Goal: Transaction & Acquisition: Purchase product/service

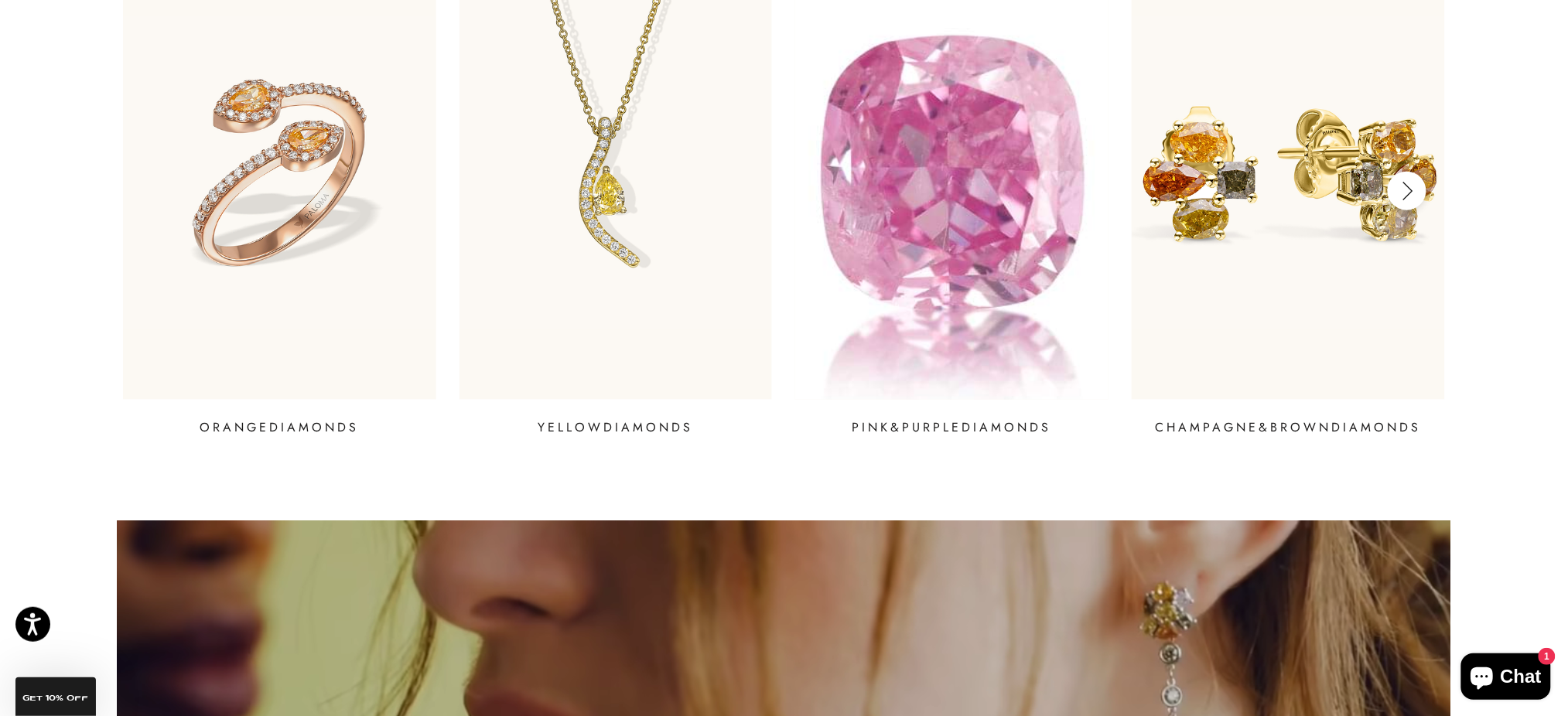
scroll to position [2354, 0]
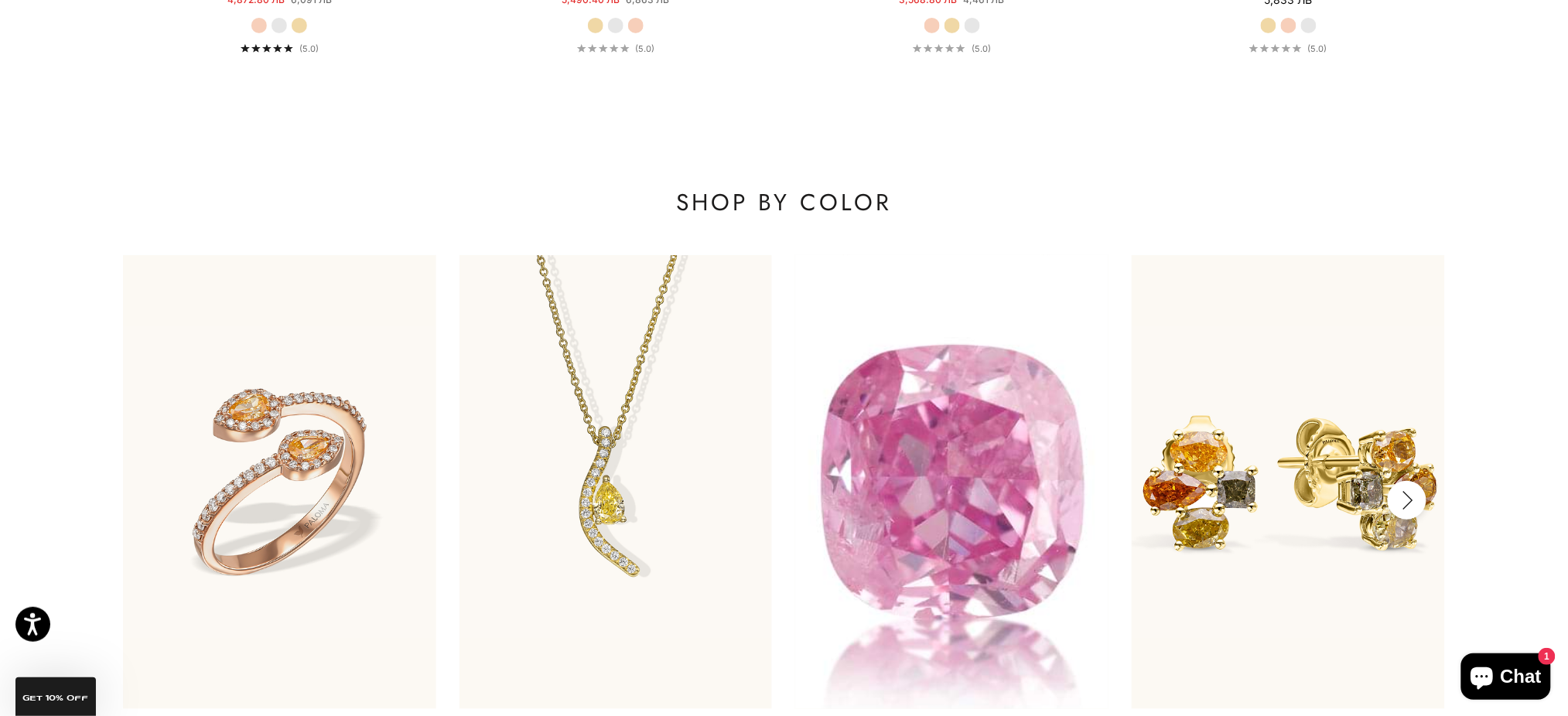
click at [1028, 483] on img at bounding box center [952, 482] width 376 height 544
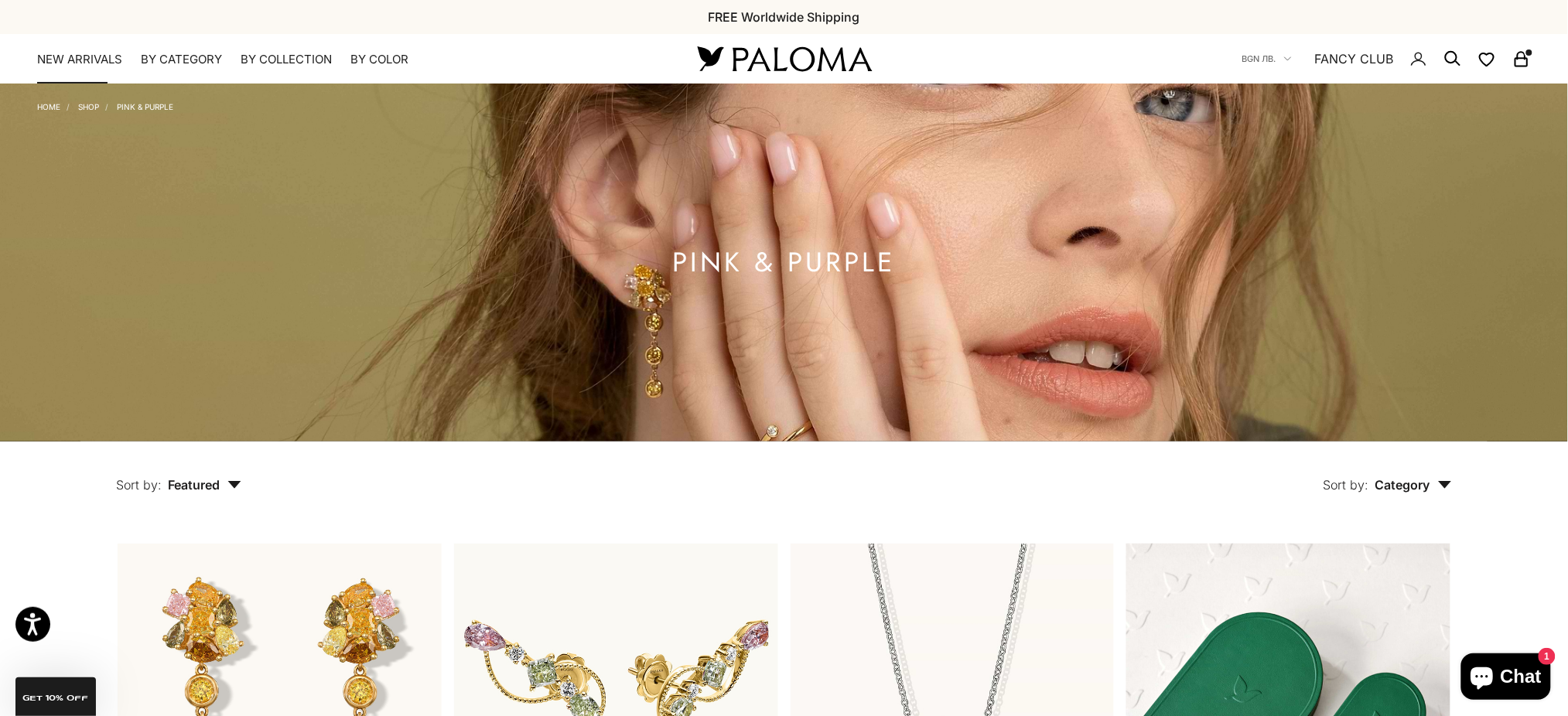
click at [60, 55] on link "NEW ARRIVALS" at bounding box center [79, 60] width 85 height 16
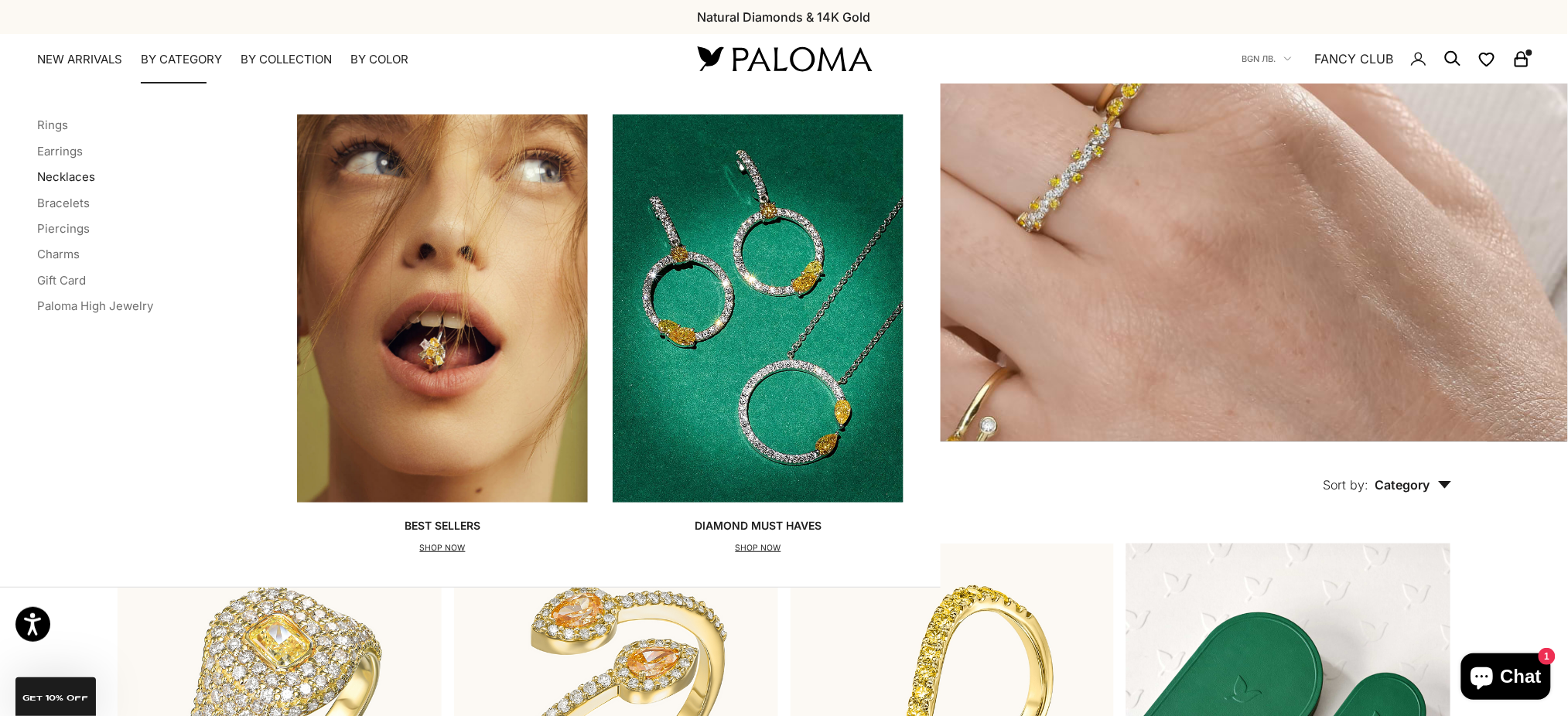
click at [54, 180] on link "Necklaces" at bounding box center [66, 177] width 58 height 15
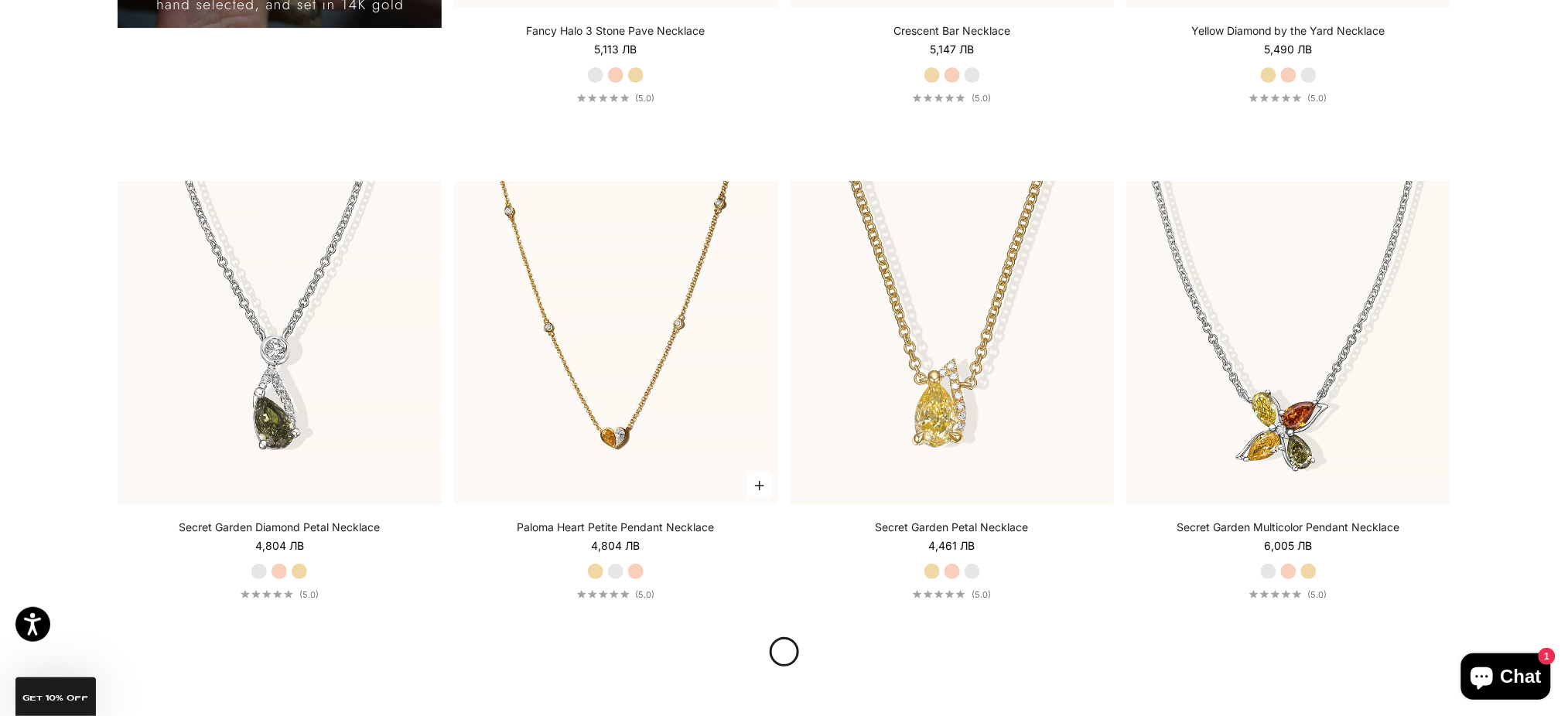
scroll to position [1856, 0]
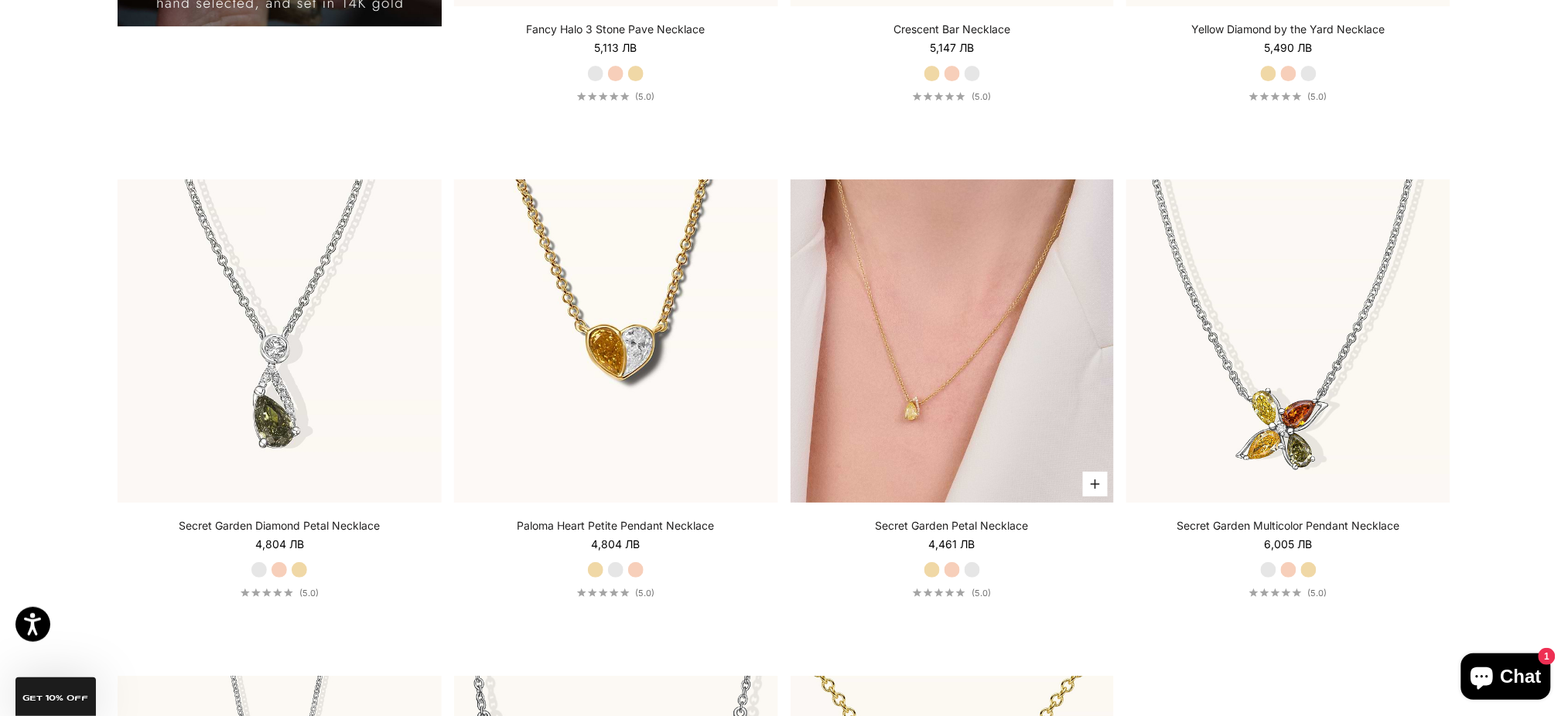
click at [887, 278] on img at bounding box center [953, 341] width 325 height 324
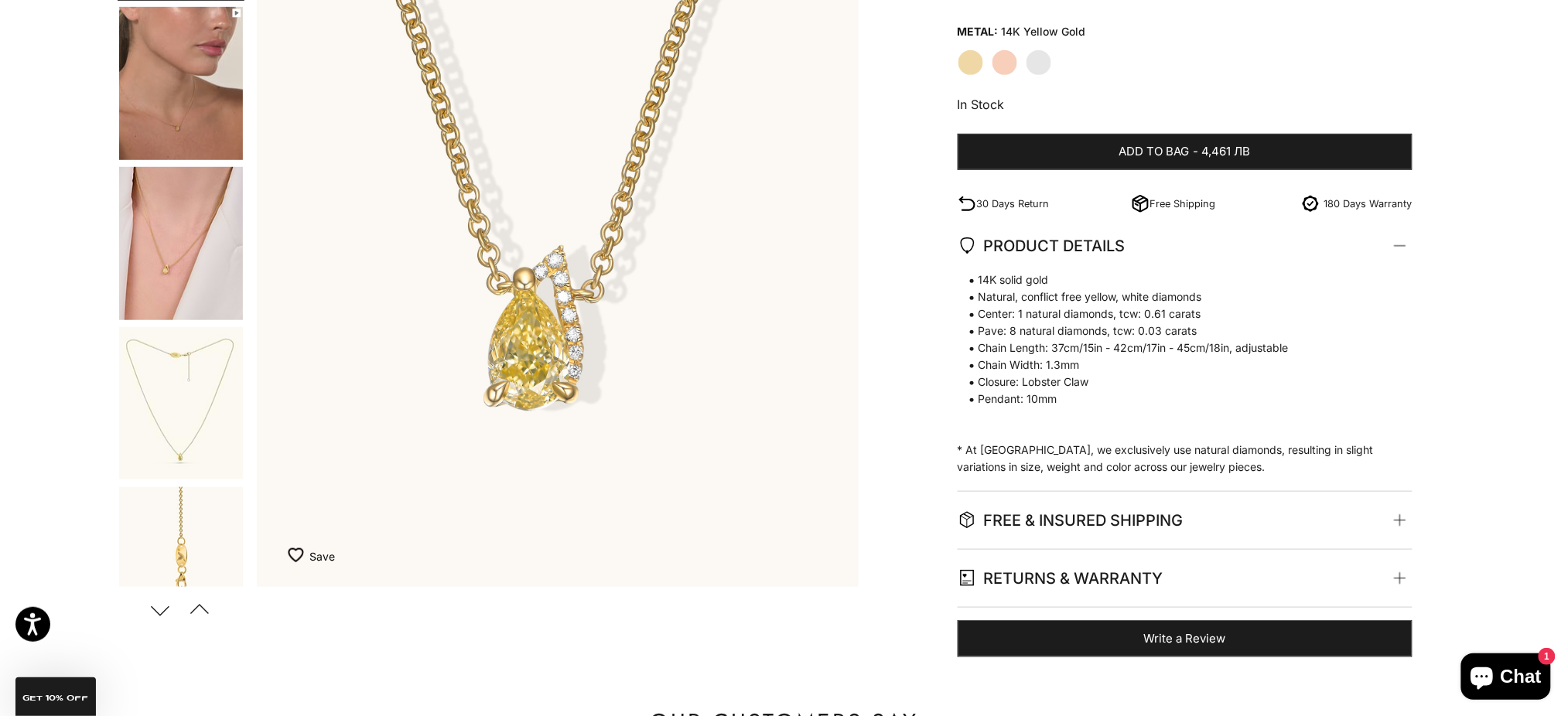
scroll to position [206, 0]
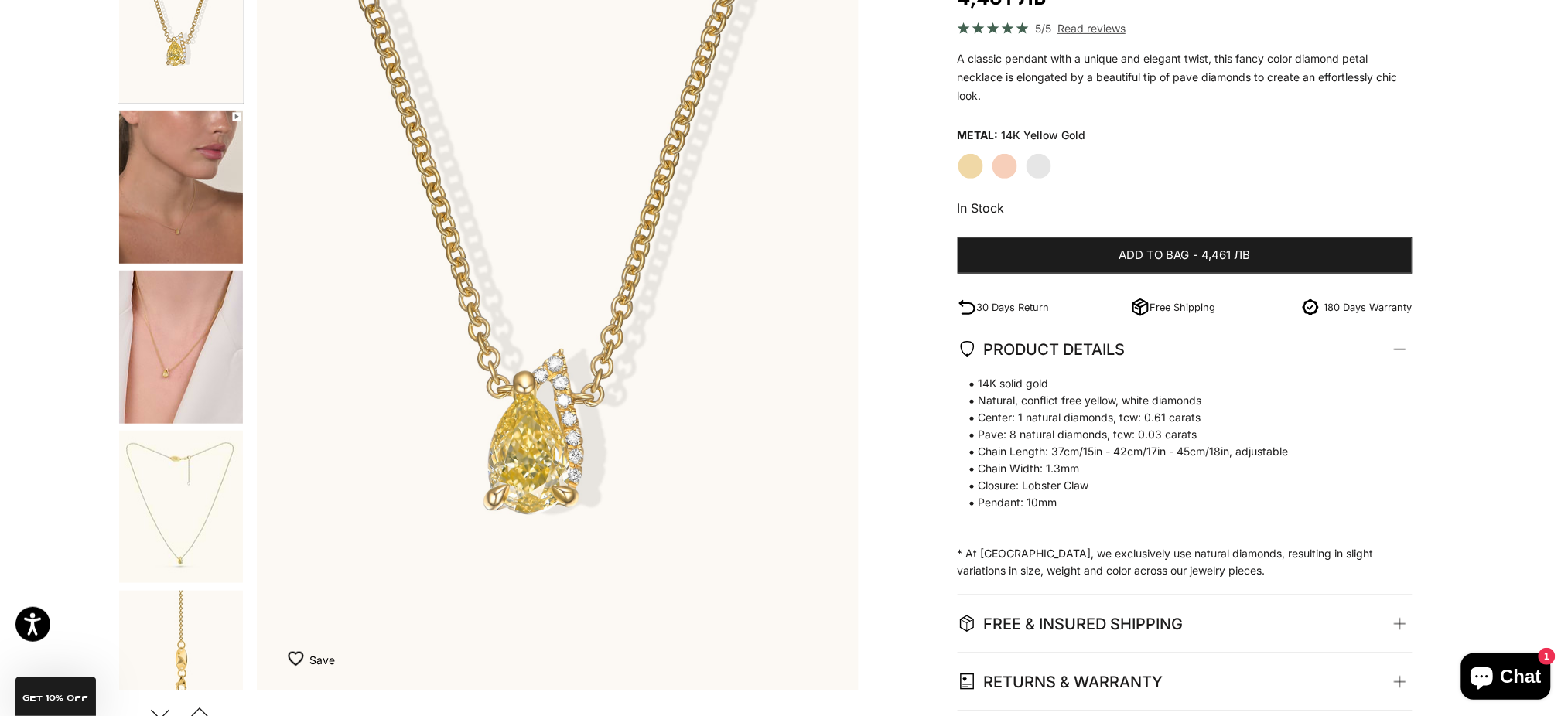
click at [134, 358] on img "Go to item 5" at bounding box center [181, 347] width 124 height 153
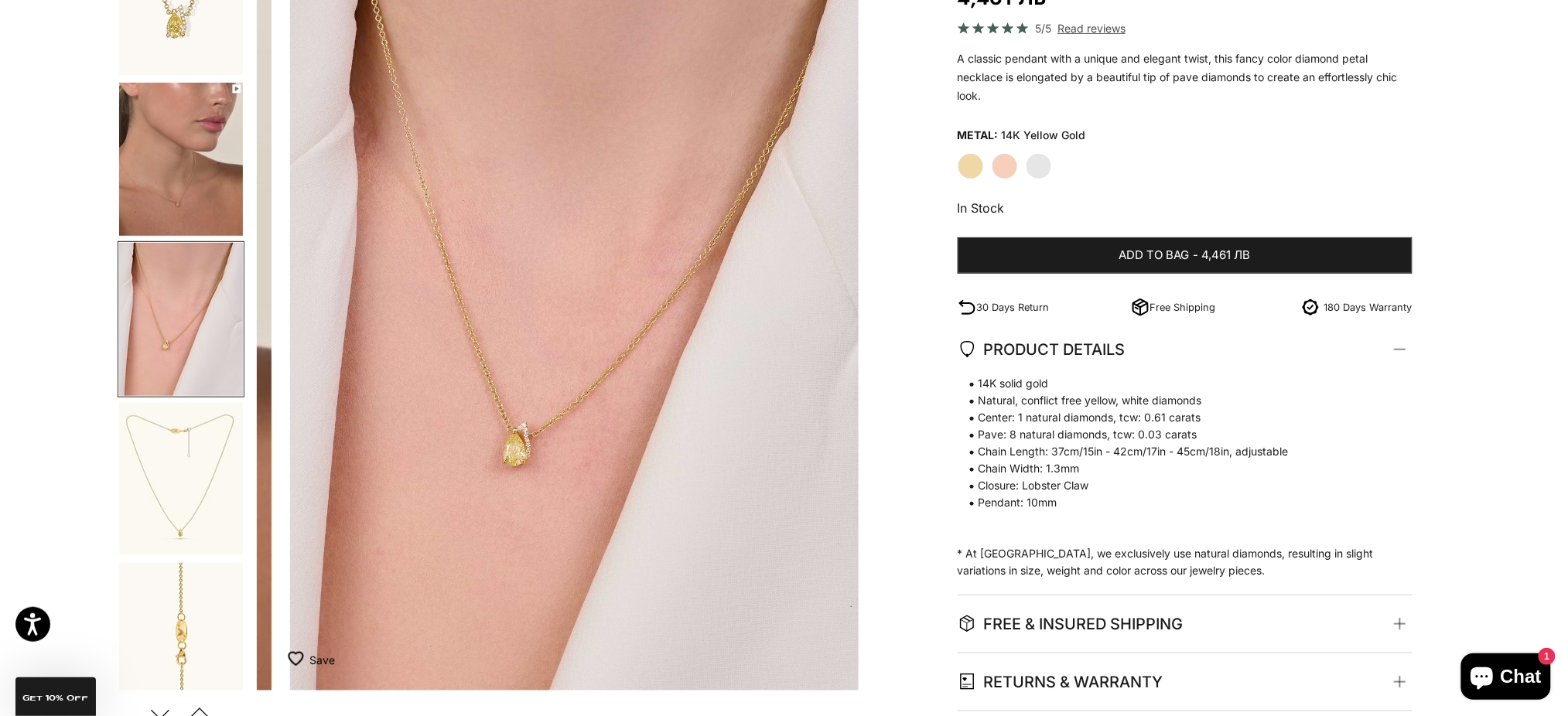
scroll to position [0, 1241]
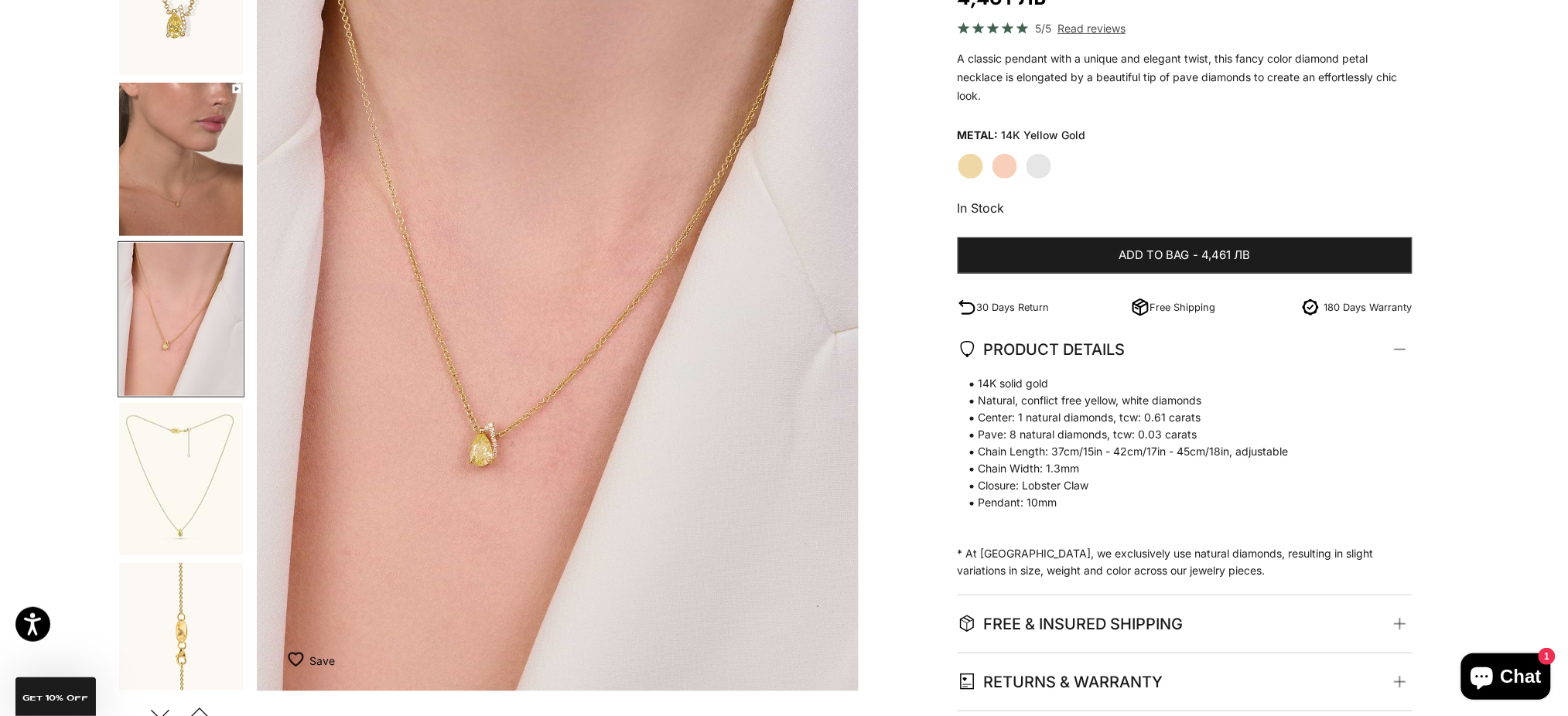
click at [174, 501] on img "Go to item 6" at bounding box center [181, 478] width 124 height 152
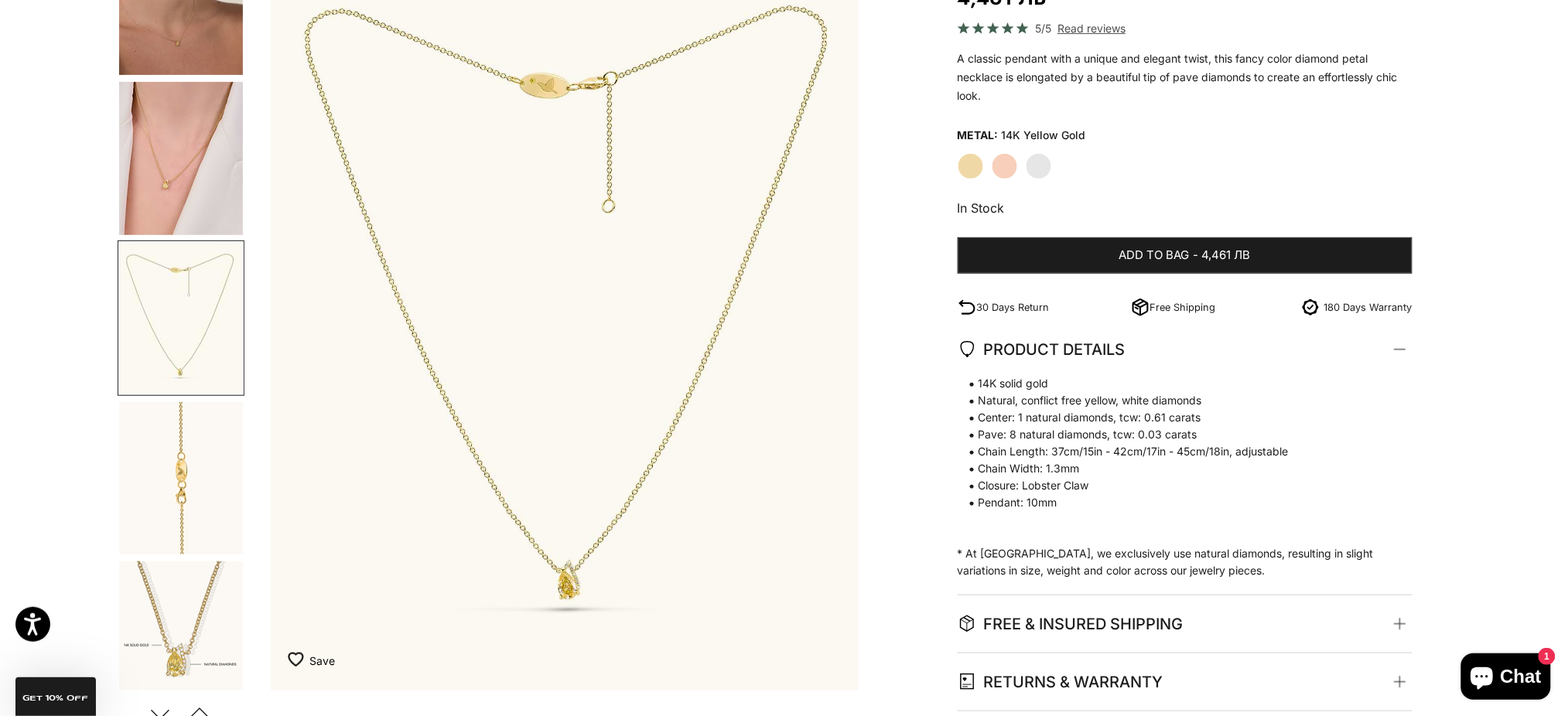
scroll to position [0, 1860]
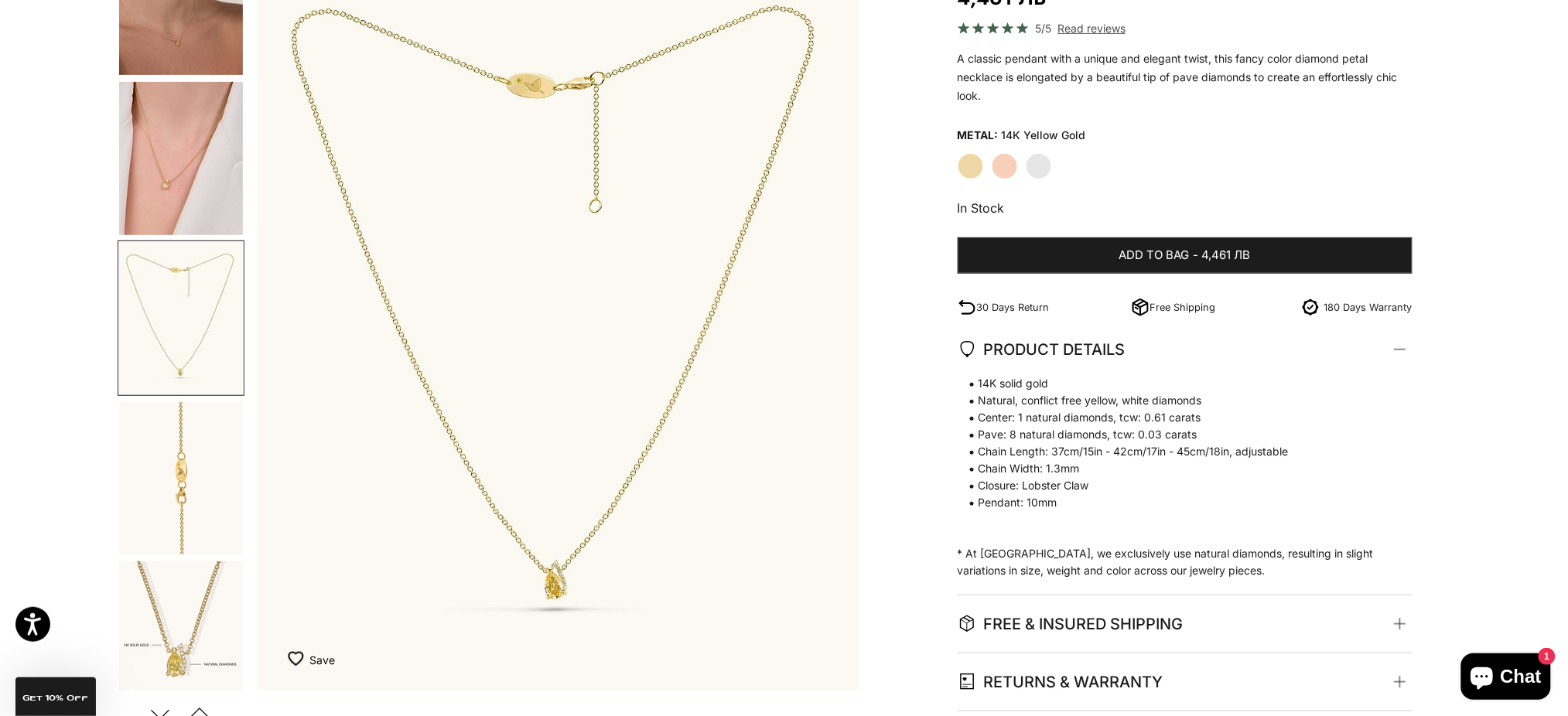
click at [166, 614] on img "Go to item 10" at bounding box center [181, 638] width 124 height 153
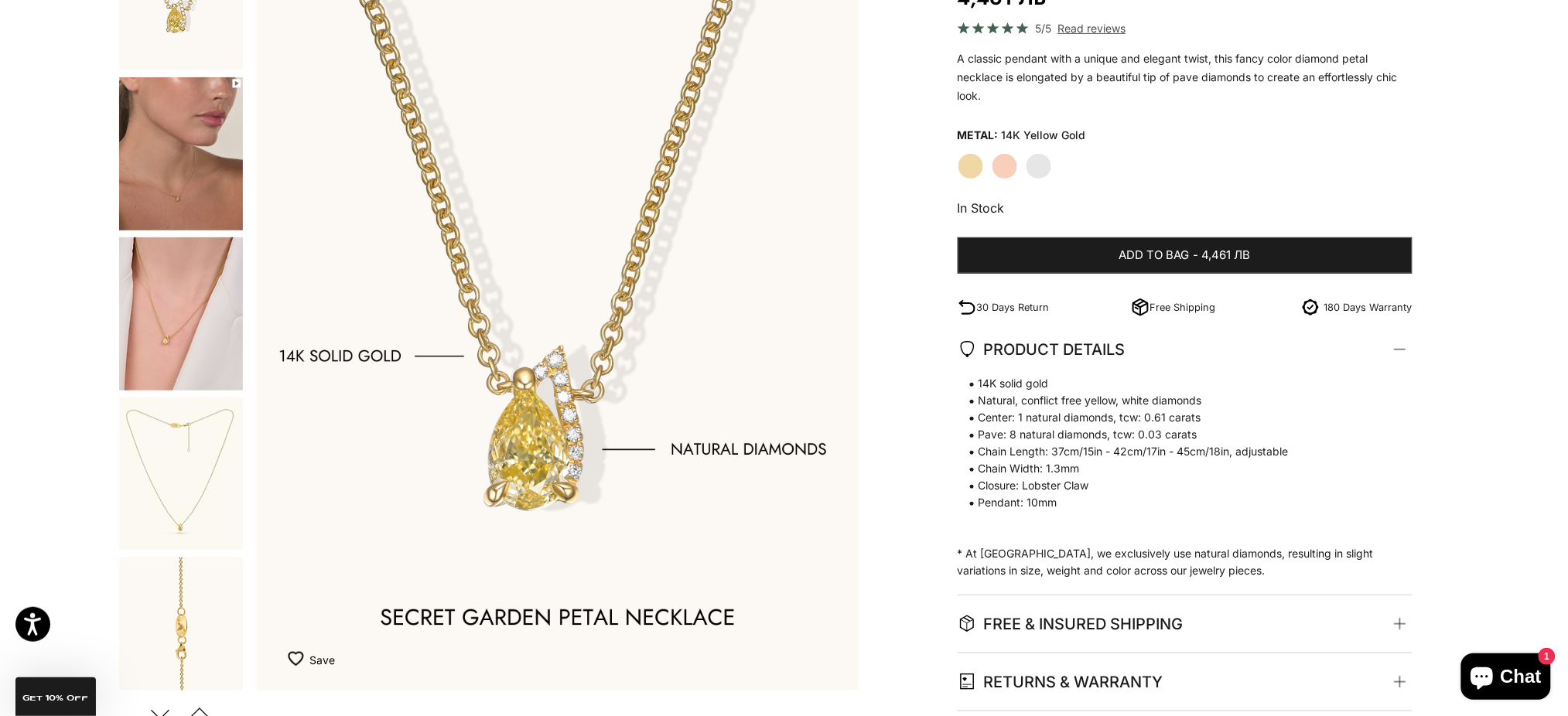
scroll to position [0, 0]
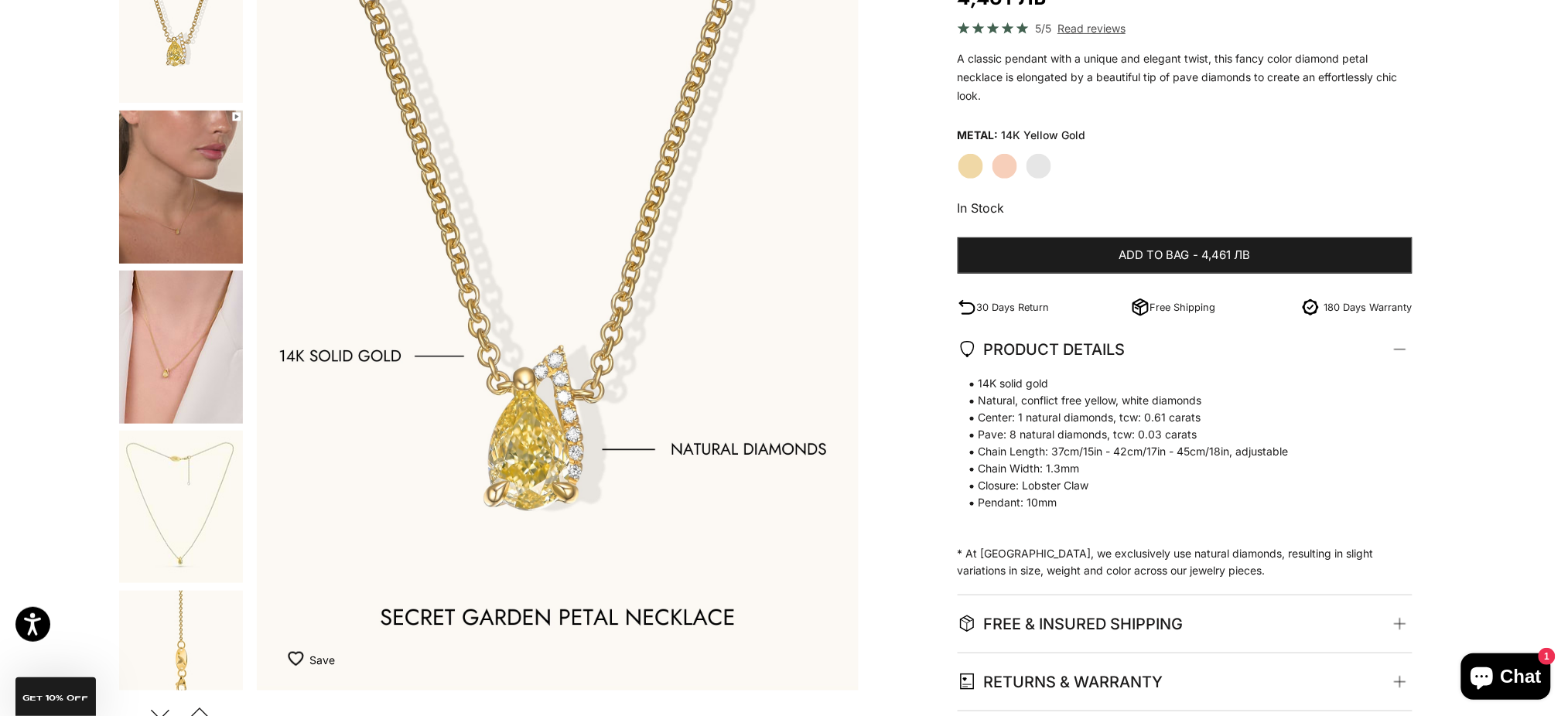
click at [169, 313] on img "Go to item 5" at bounding box center [181, 347] width 124 height 153
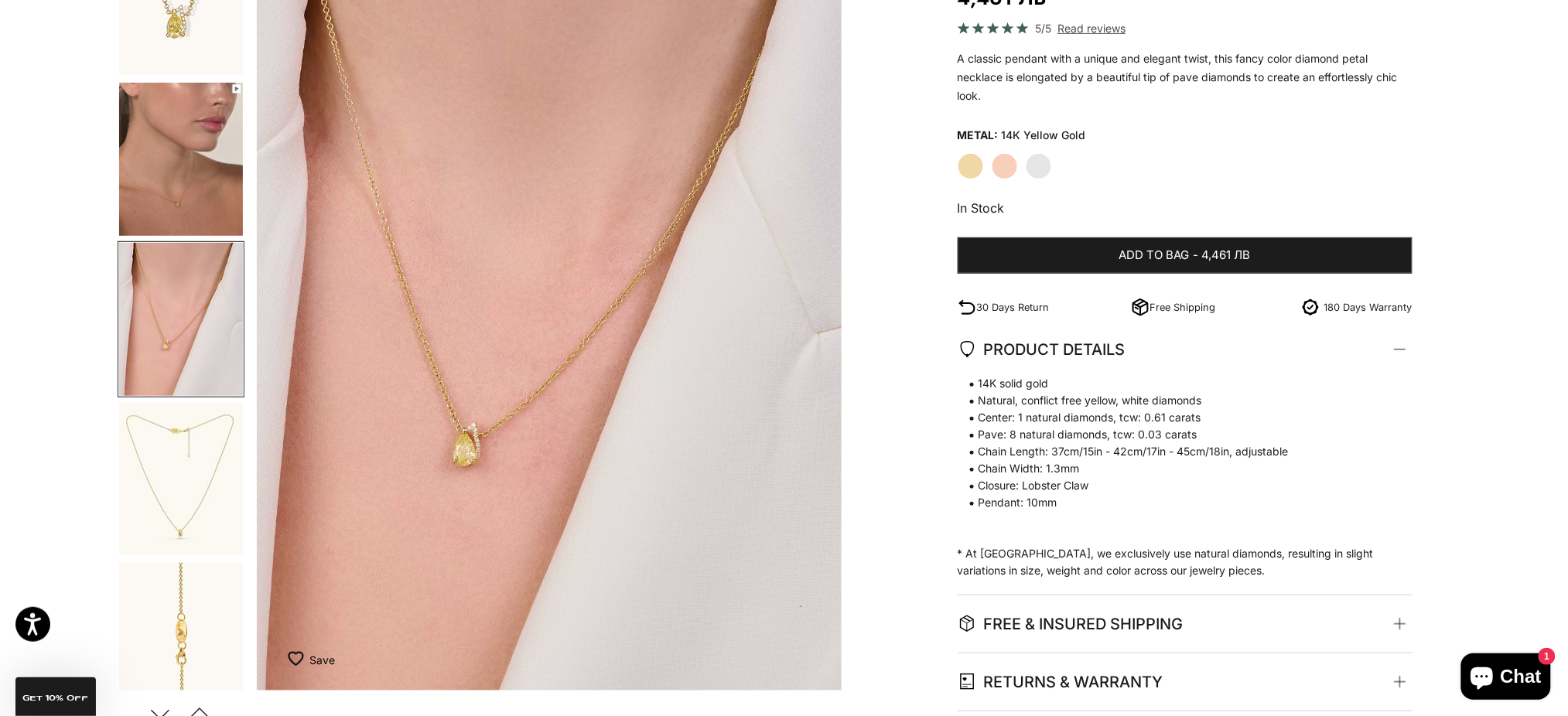
scroll to position [0, 1241]
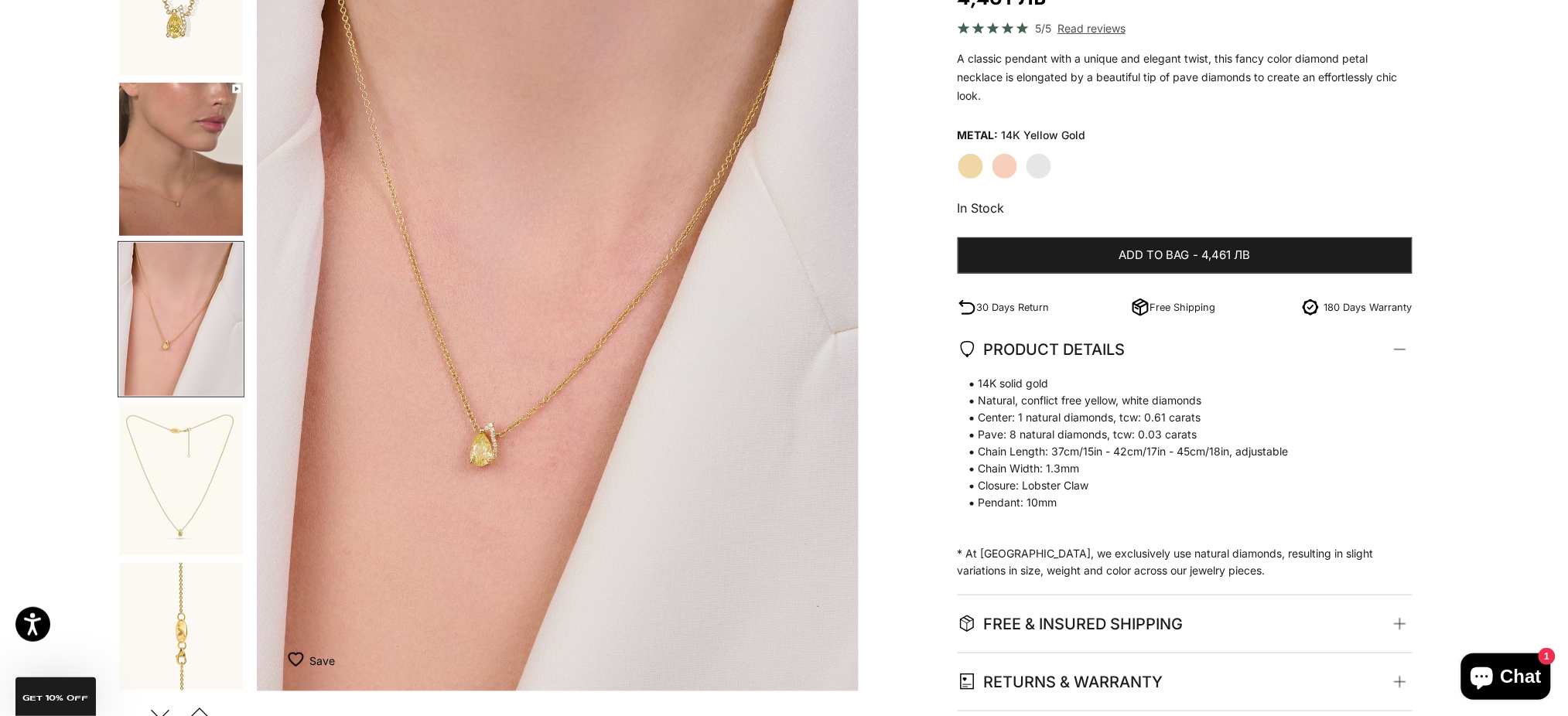
click at [493, 450] on img "Item 5 of 16" at bounding box center [557, 319] width 602 height 743
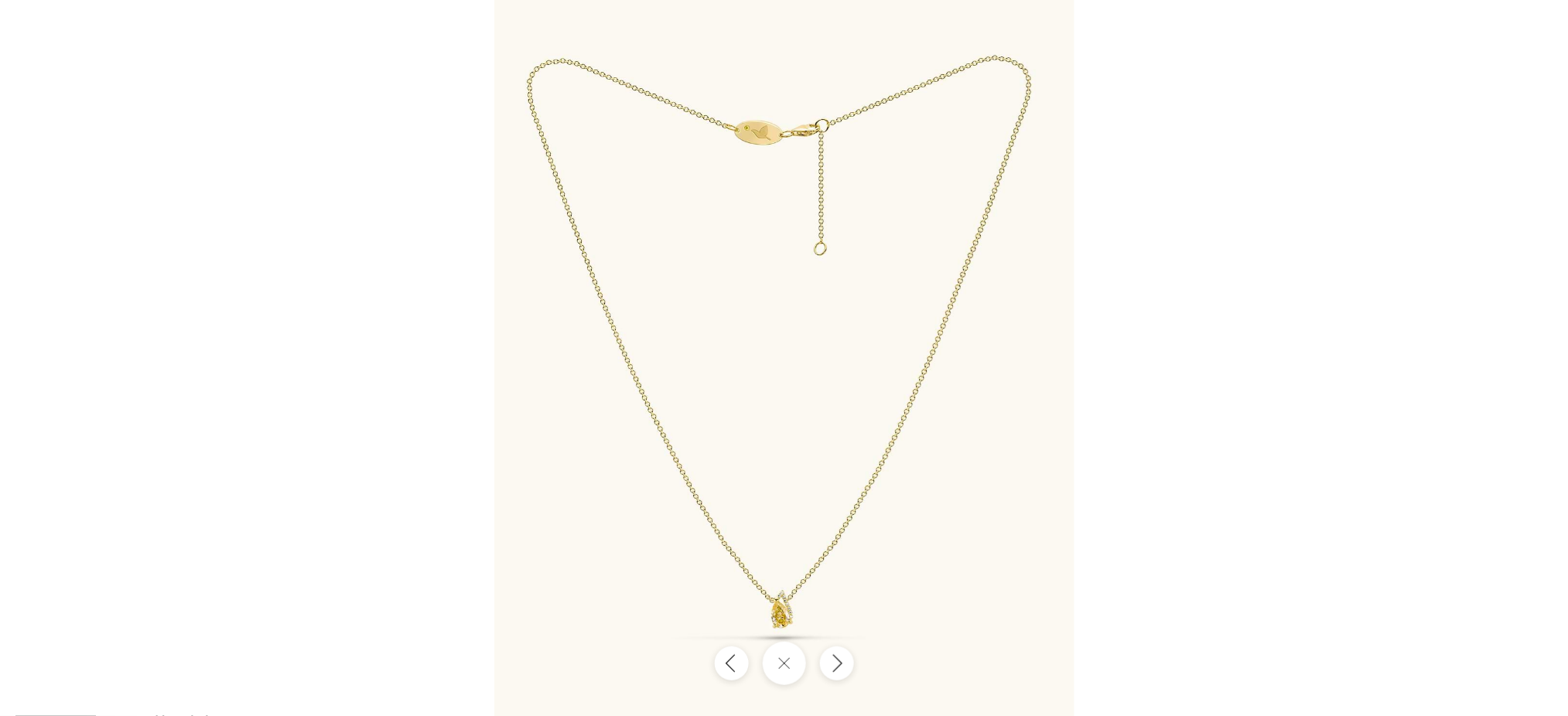
click at [386, 461] on div at bounding box center [784, 358] width 1568 height 716
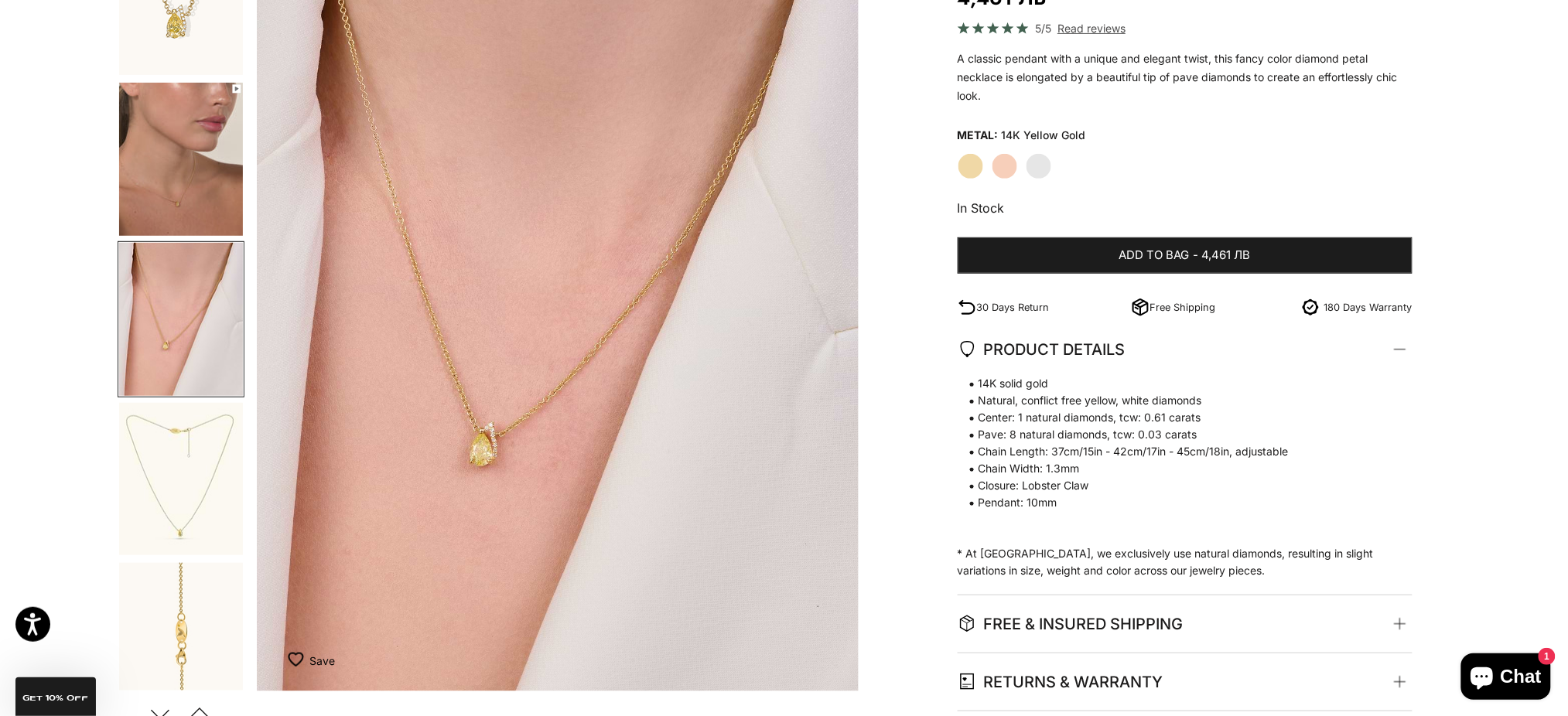
click at [213, 178] on img "Go to item 4" at bounding box center [181, 159] width 124 height 153
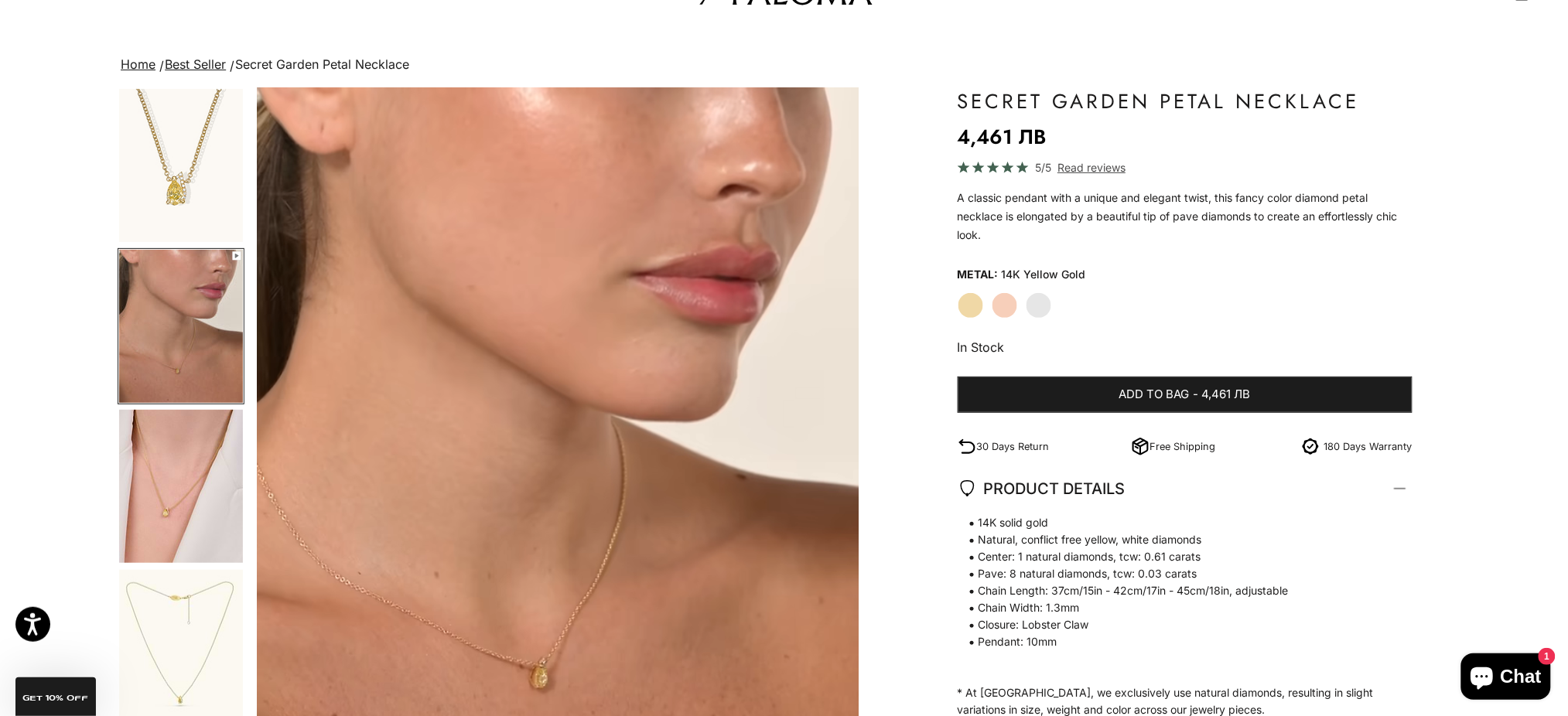
scroll to position [0, 0]
